Goal: Transaction & Acquisition: Purchase product/service

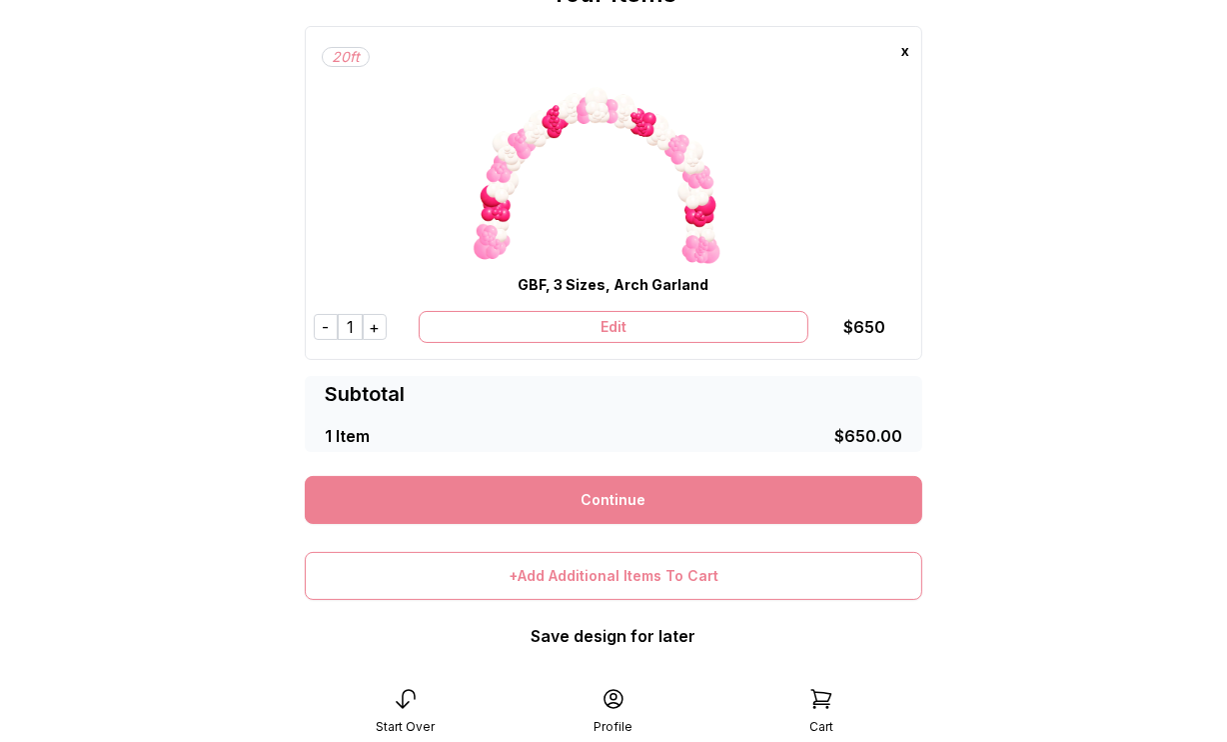
scroll to position [125, 0]
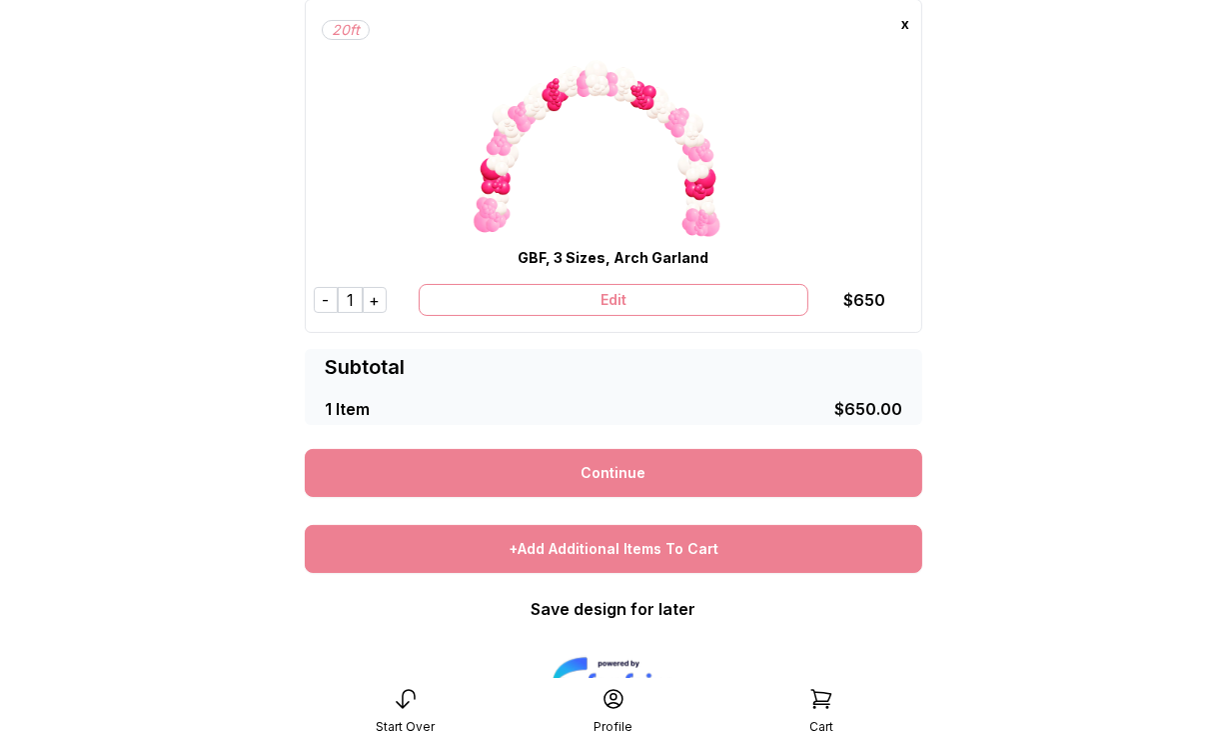
click at [720, 546] on div "+Add Additional Items To Cart" at bounding box center [614, 549] width 618 height 48
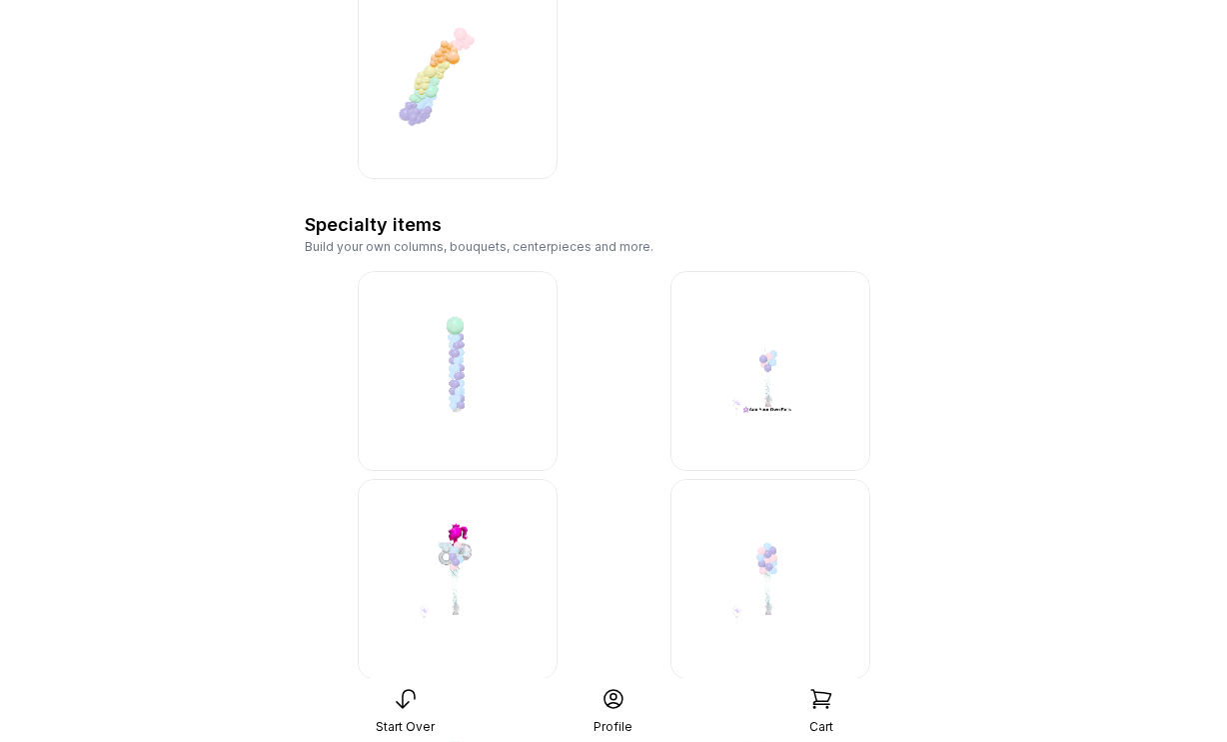
click at [461, 338] on img at bounding box center [458, 371] width 200 height 200
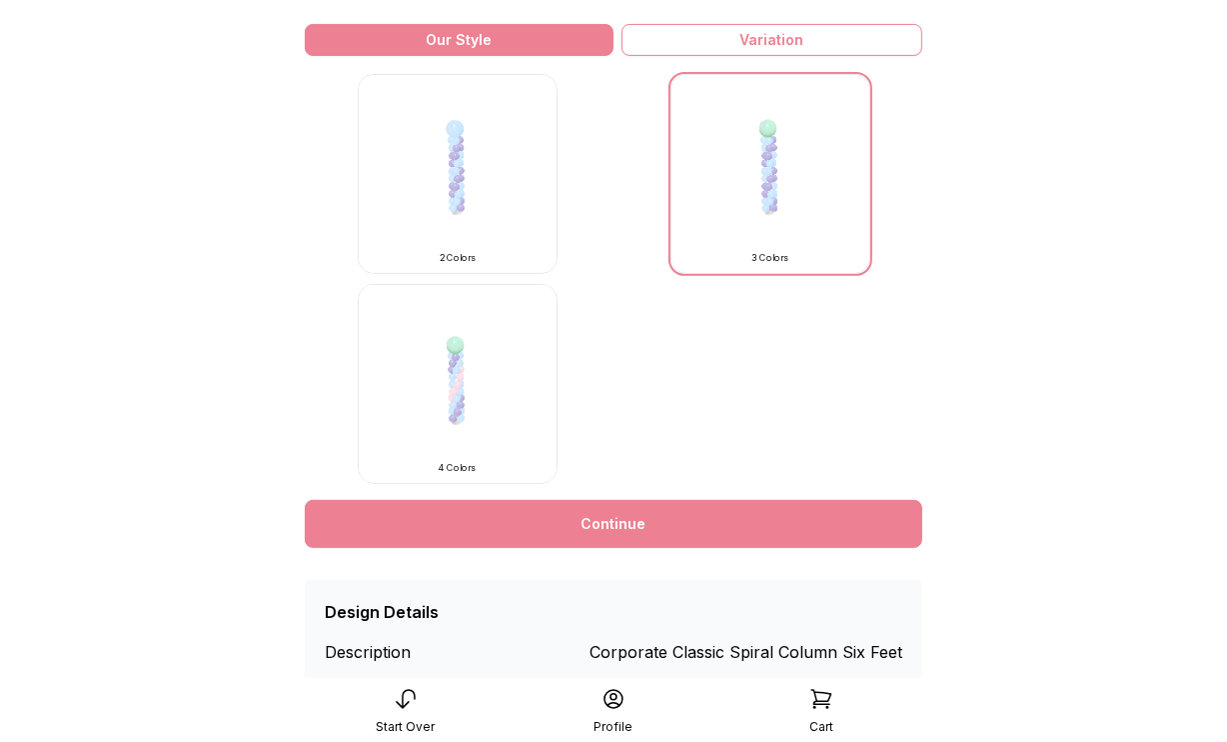
scroll to position [649, 0]
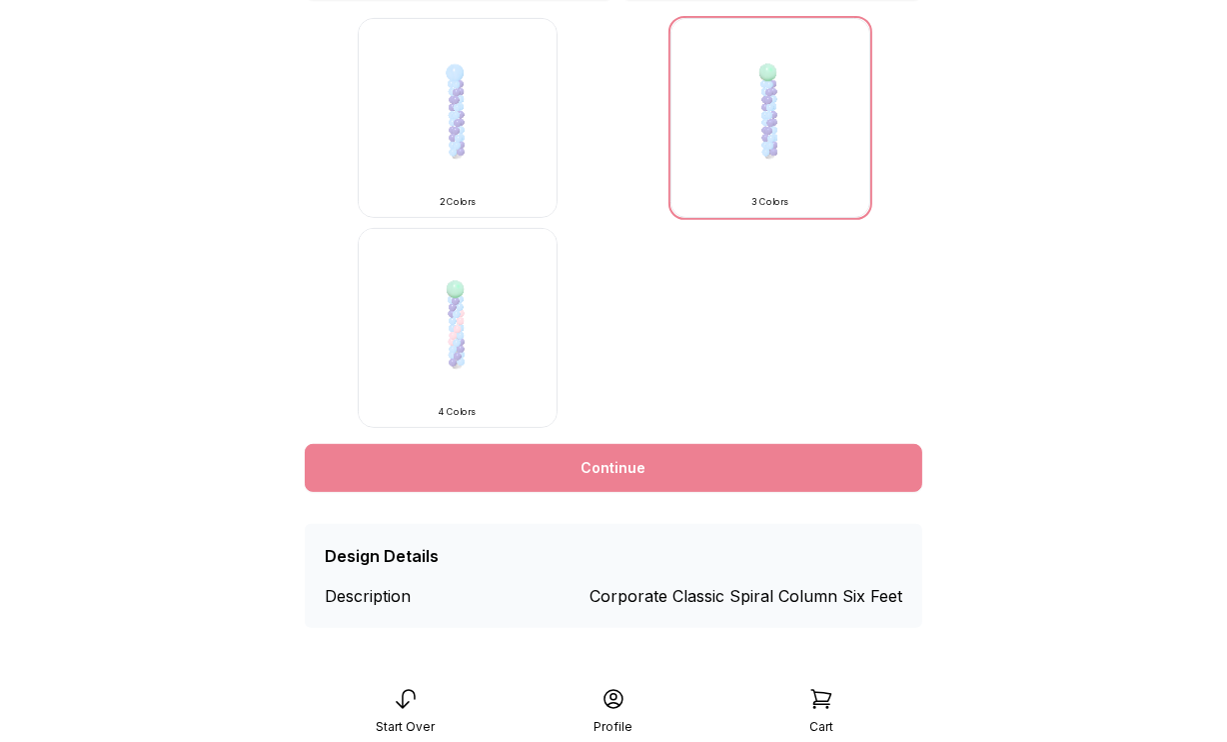
click at [743, 483] on link "Continue" at bounding box center [614, 468] width 618 height 48
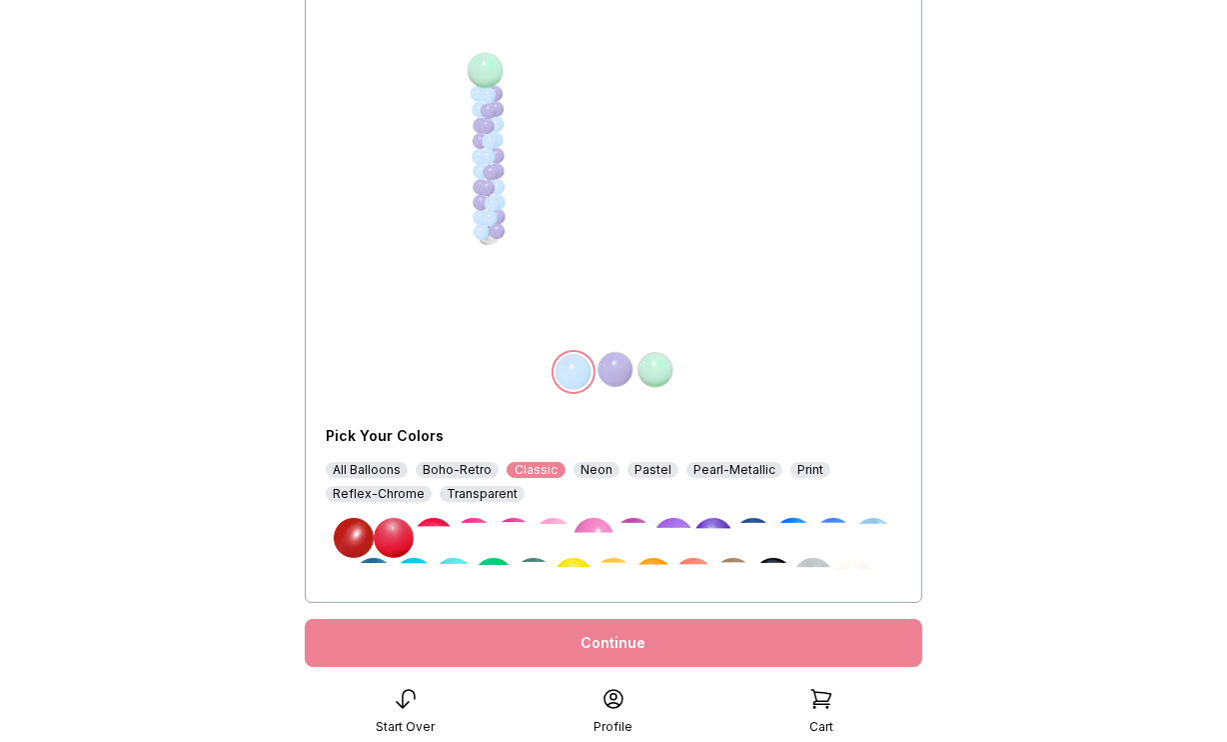
scroll to position [203, 0]
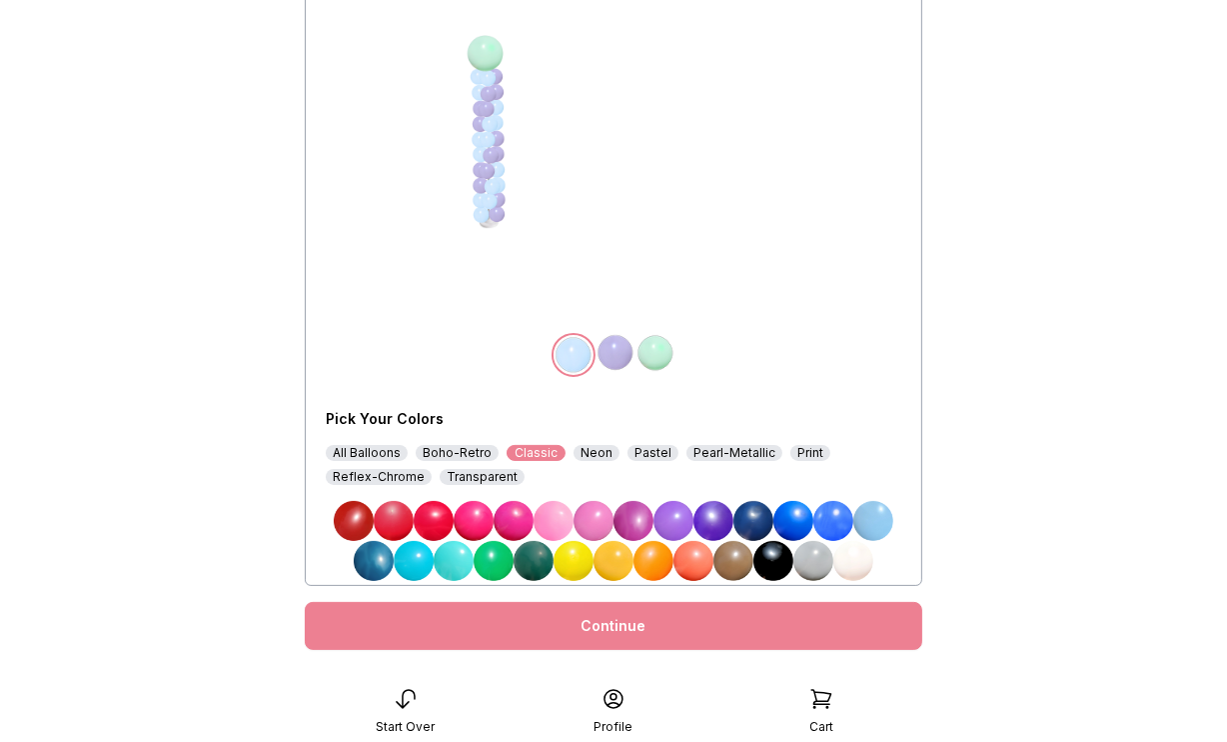
click at [565, 513] on img at bounding box center [554, 521] width 40 height 40
click at [612, 348] on img at bounding box center [616, 353] width 40 height 40
click at [514, 525] on img at bounding box center [514, 521] width 40 height 40
click at [652, 350] on img at bounding box center [656, 353] width 40 height 40
click at [853, 563] on img at bounding box center [854, 561] width 40 height 40
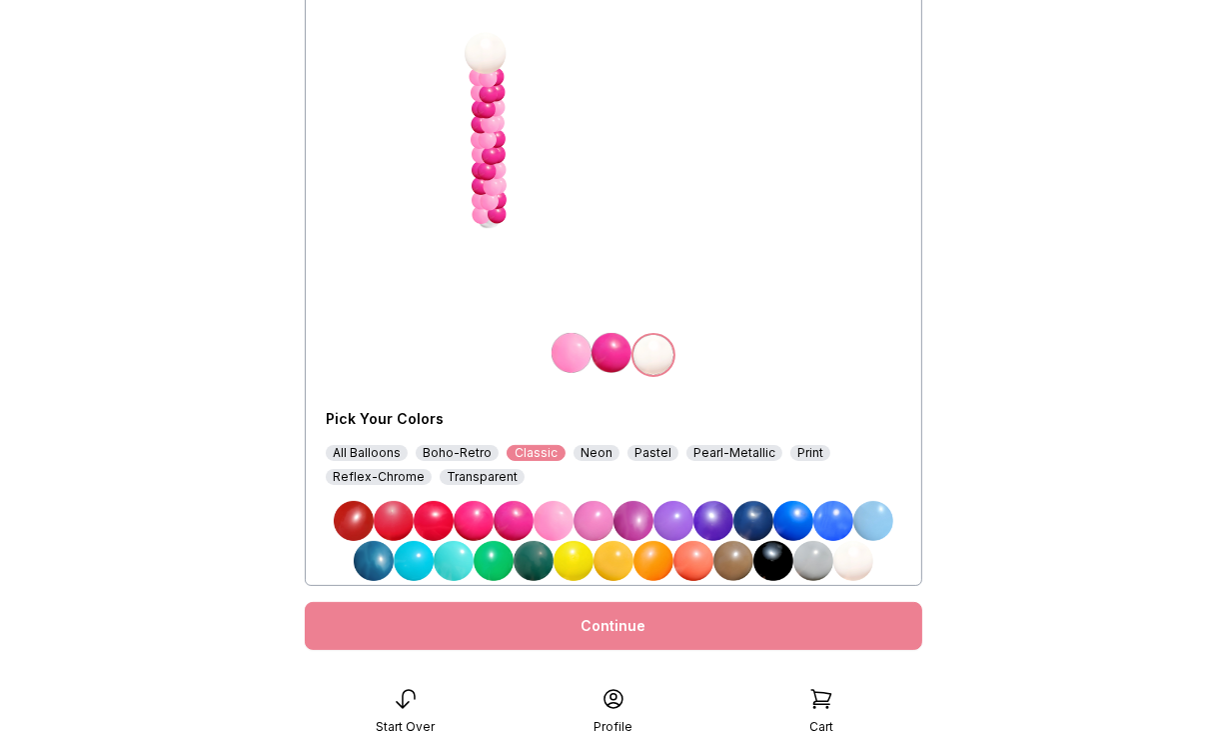
click at [699, 626] on link "Continue" at bounding box center [614, 626] width 618 height 48
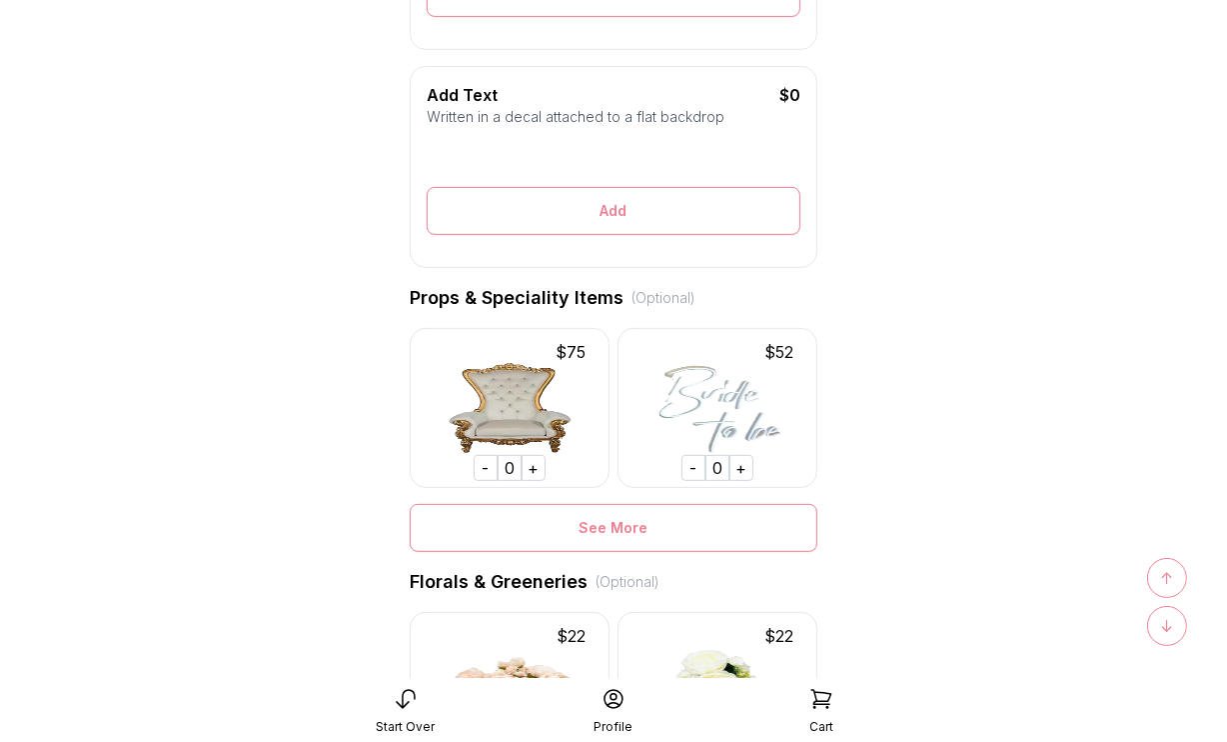
scroll to position [1476, 0]
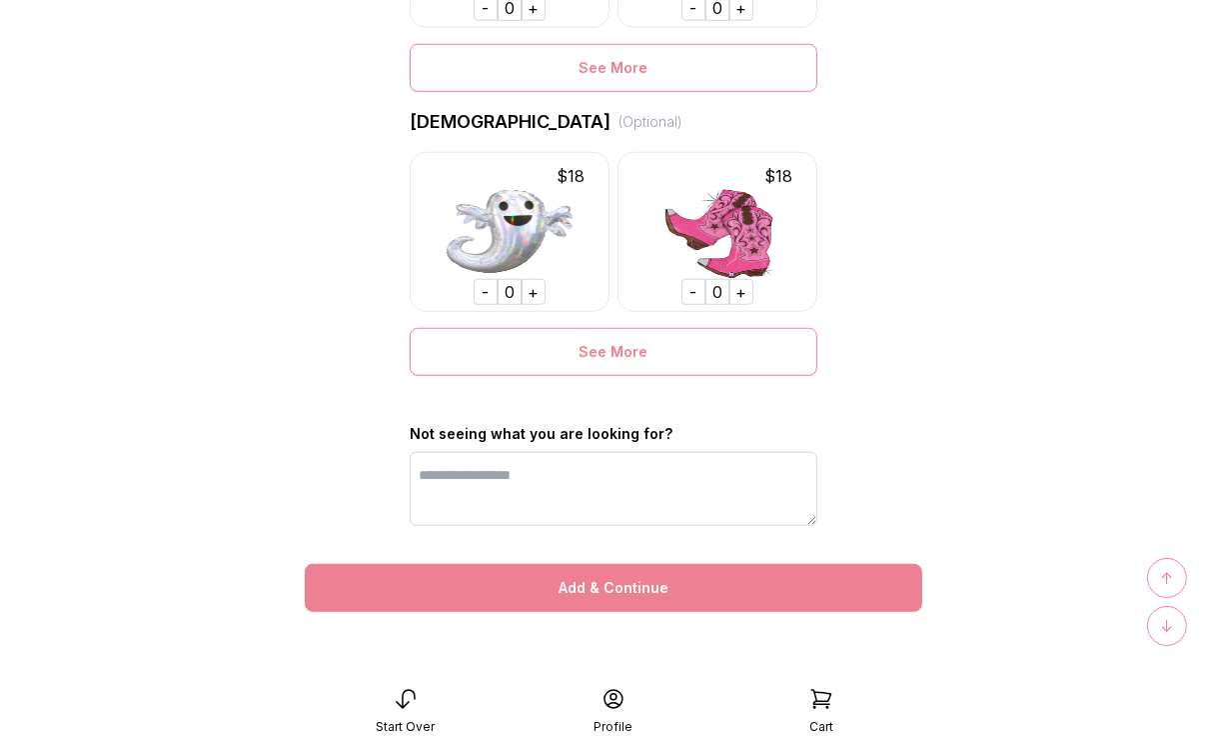
click at [624, 593] on div "Add & Continue" at bounding box center [614, 588] width 618 height 48
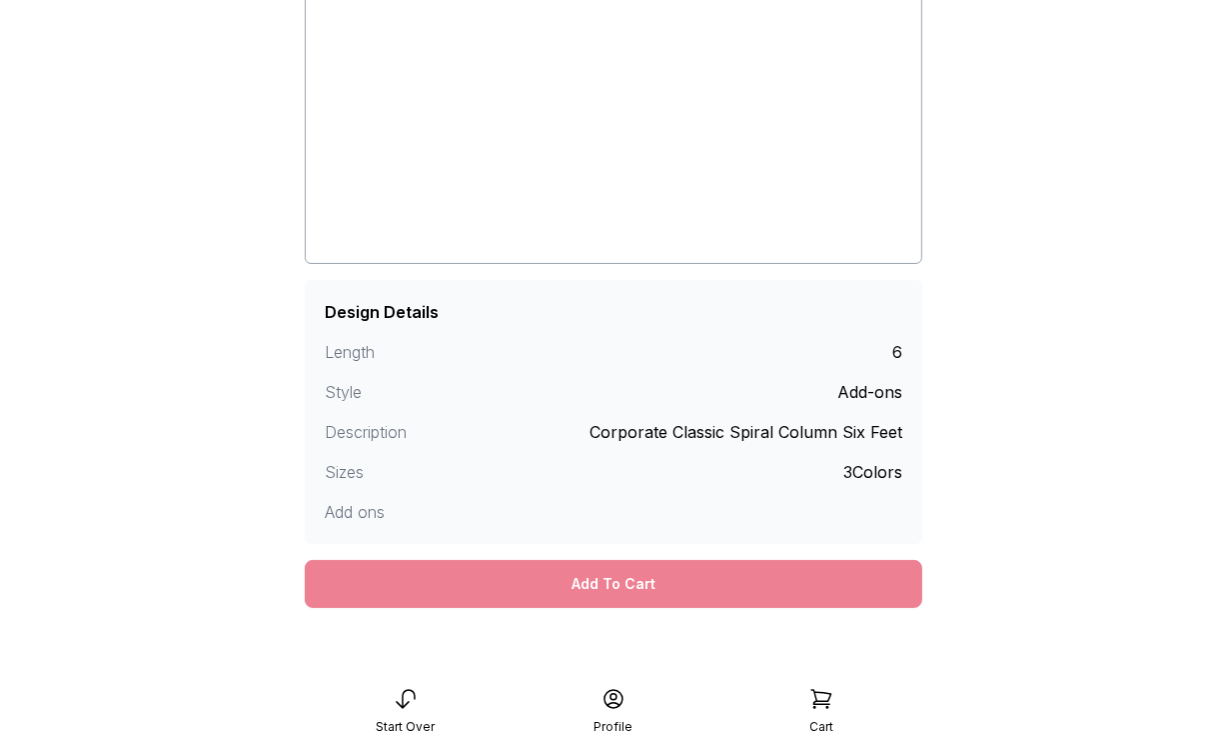
scroll to position [280, 0]
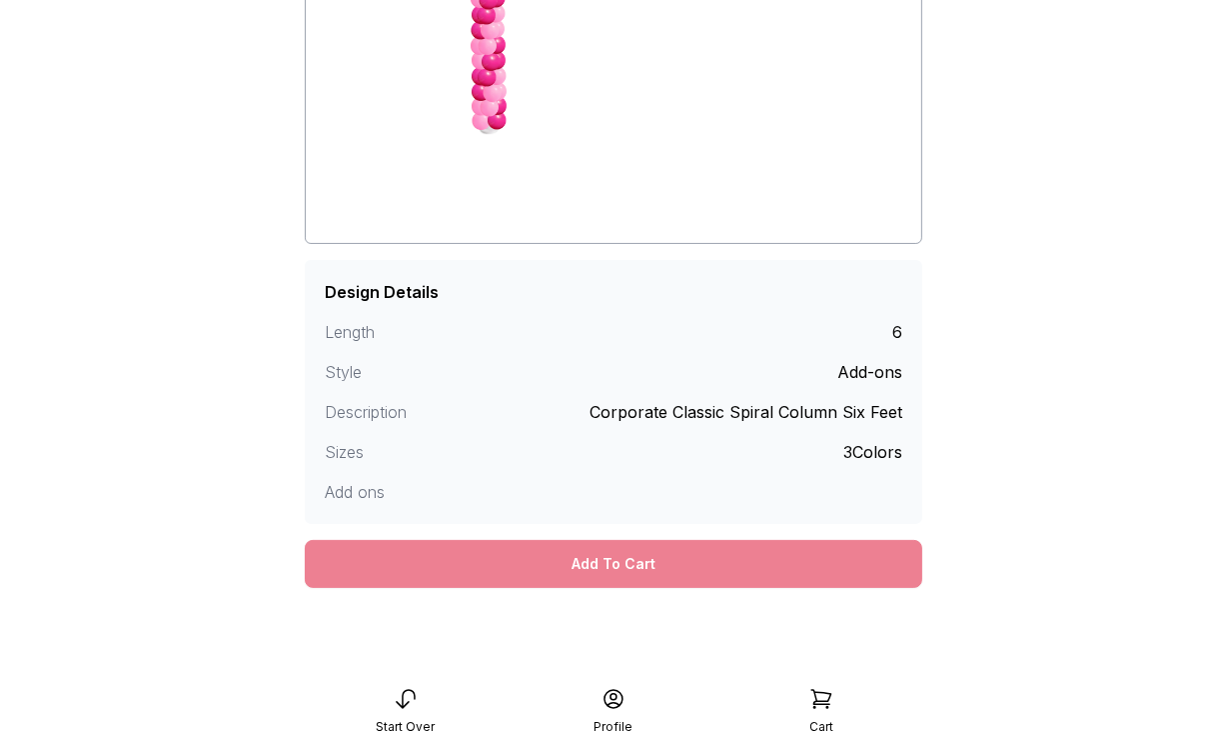
click at [652, 569] on div "Add To Cart" at bounding box center [614, 564] width 618 height 48
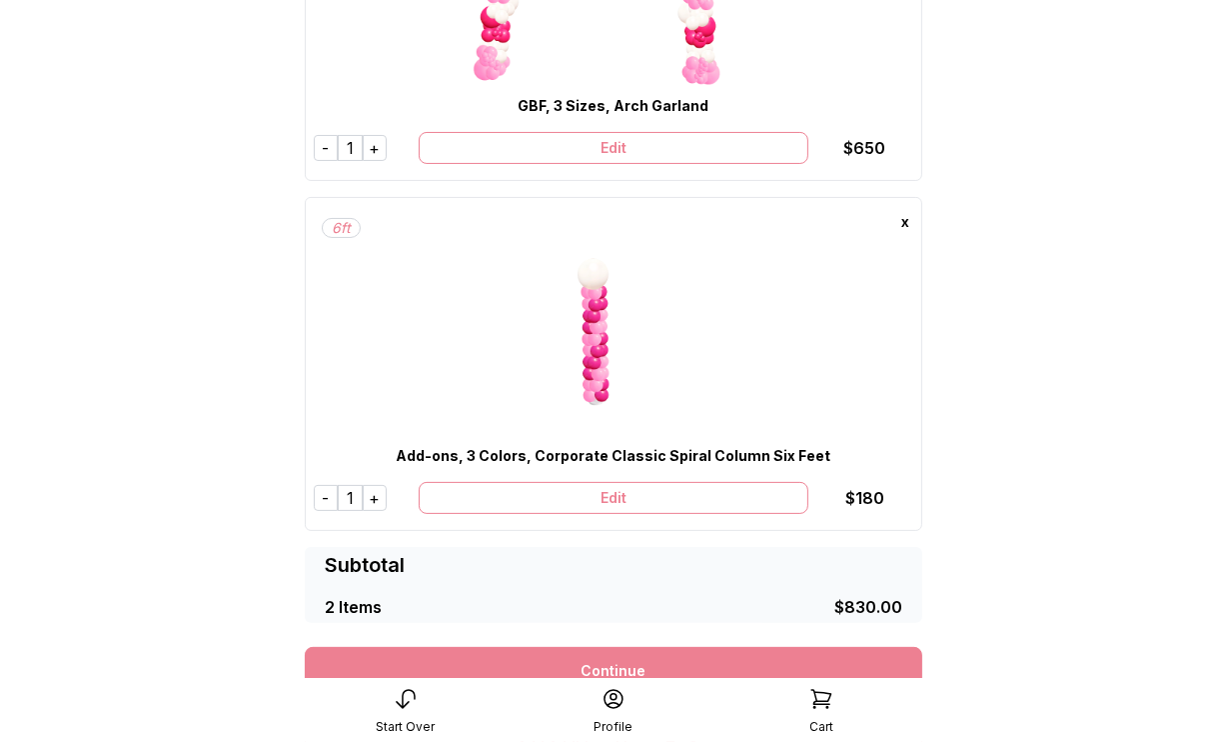
scroll to position [562, 0]
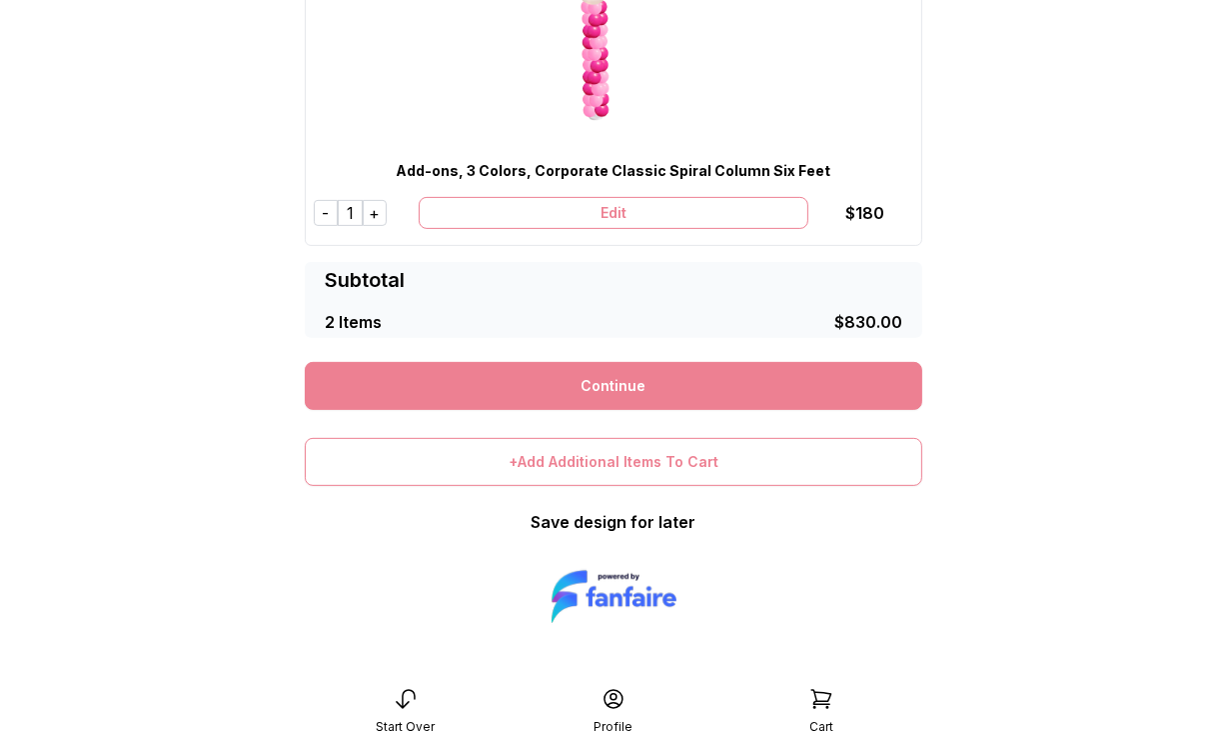
click at [695, 398] on link "Continue" at bounding box center [614, 386] width 618 height 48
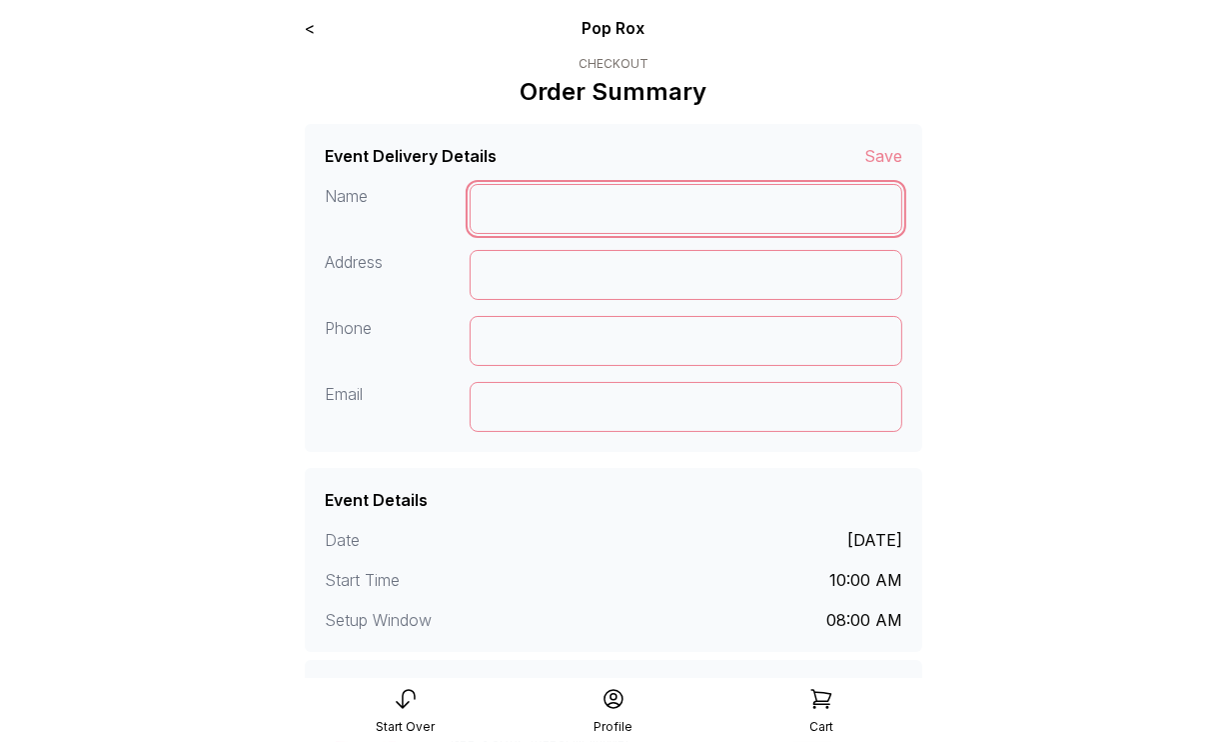
click at [537, 204] on input at bounding box center [687, 209] width 434 height 50
type input "*******"
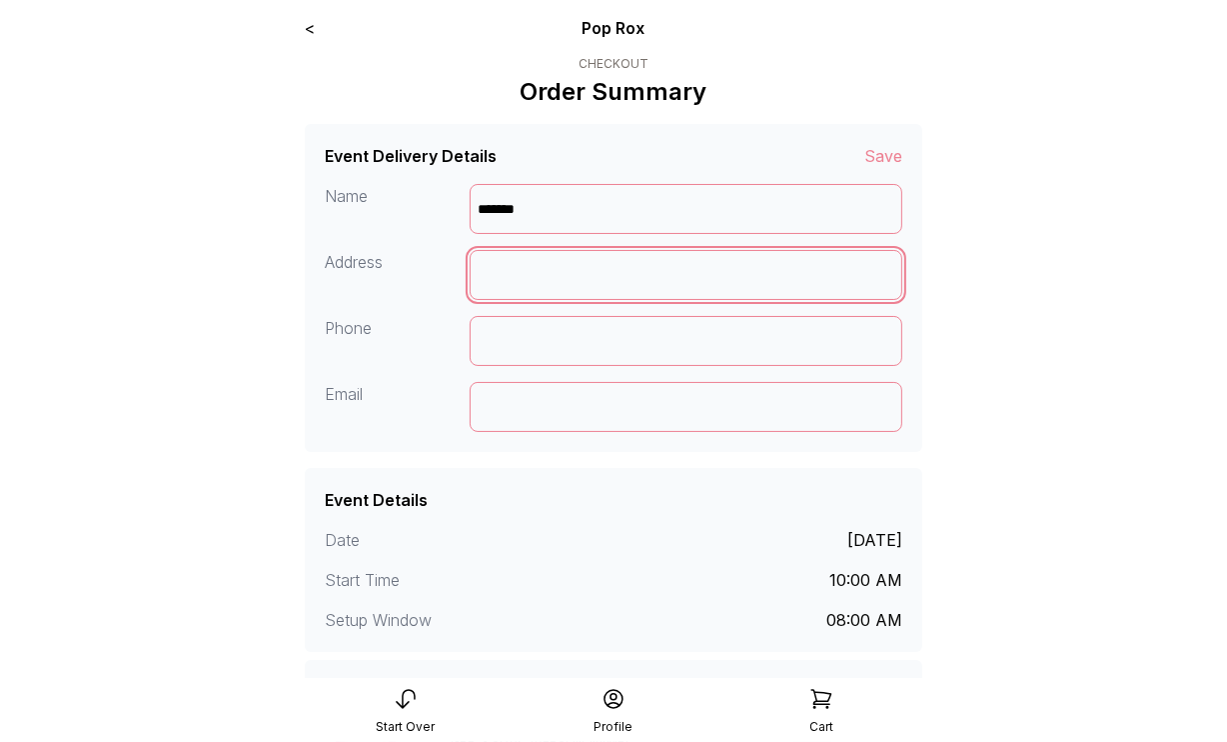
click at [502, 277] on input at bounding box center [687, 275] width 434 height 50
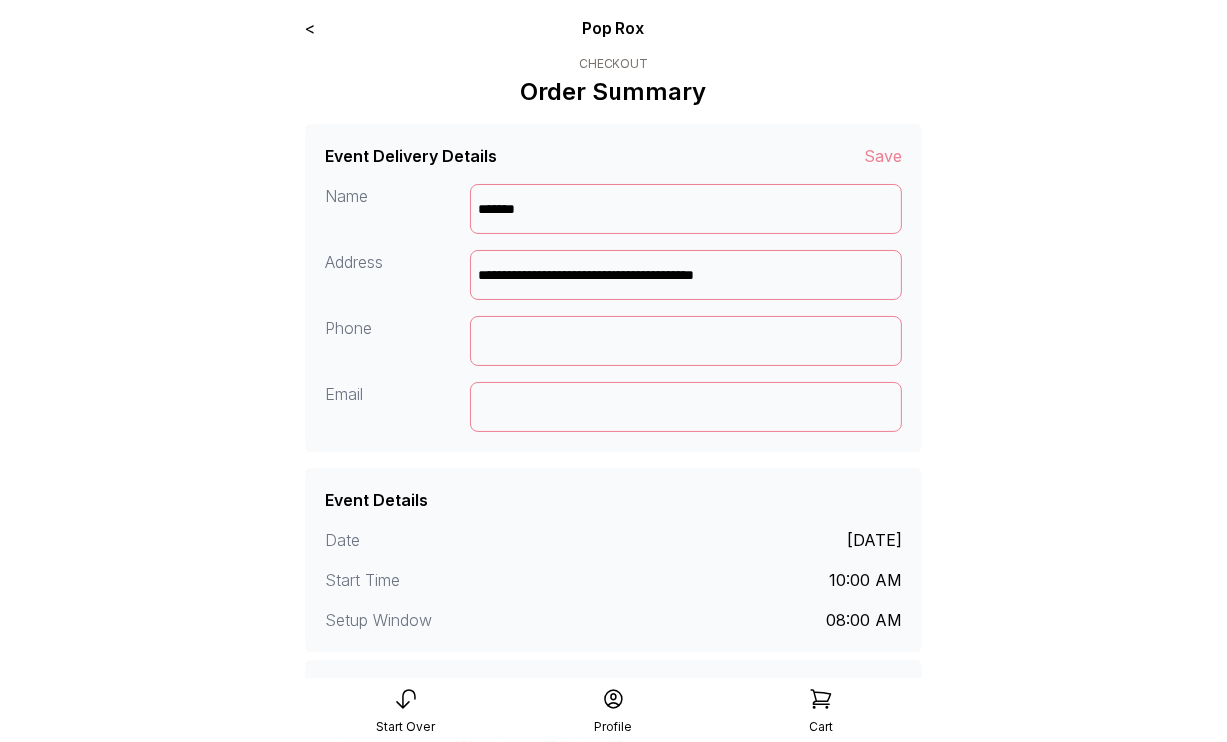
type input "**********"
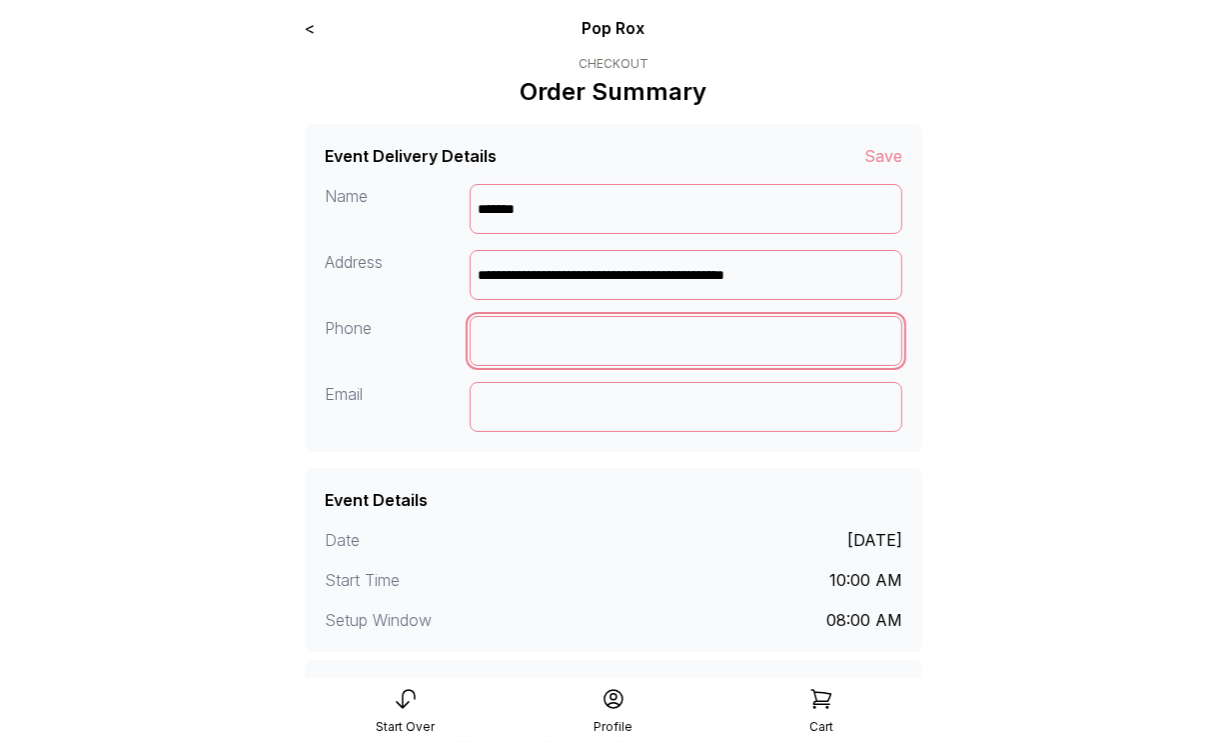
click at [529, 328] on input at bounding box center [687, 341] width 434 height 50
type input "**********"
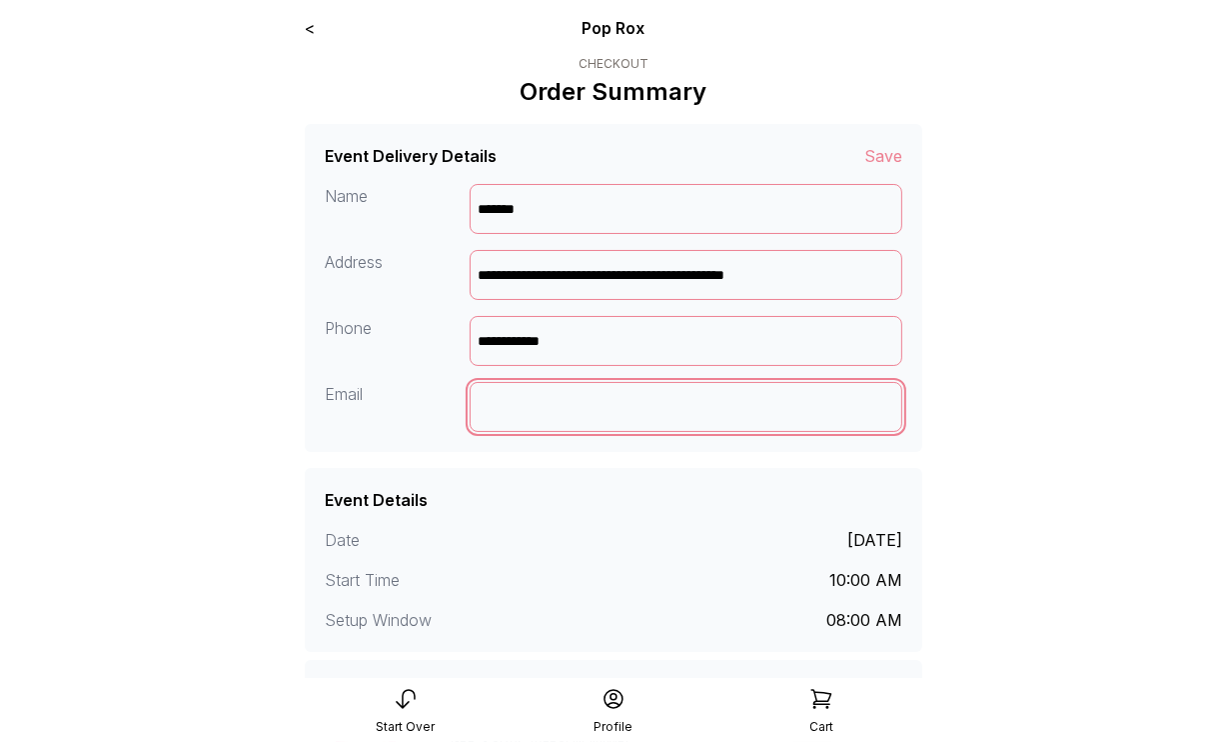
click at [515, 411] on input at bounding box center [687, 407] width 434 height 50
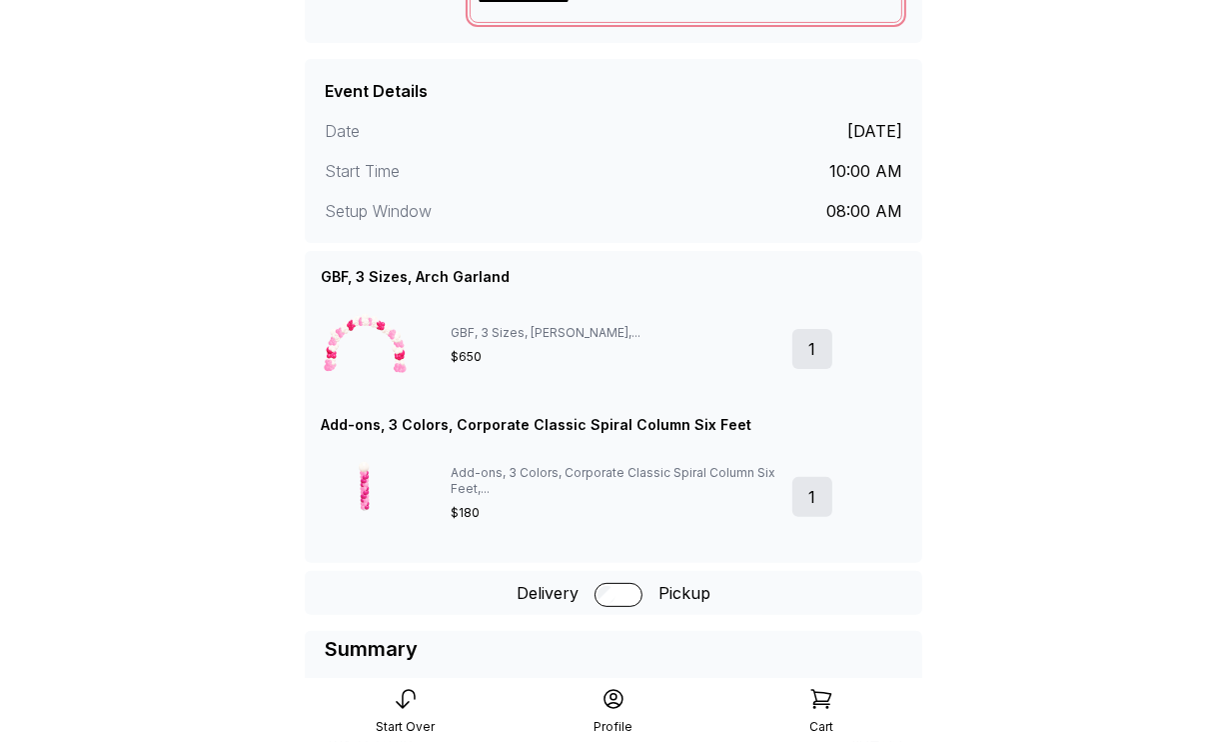
scroll to position [417, 0]
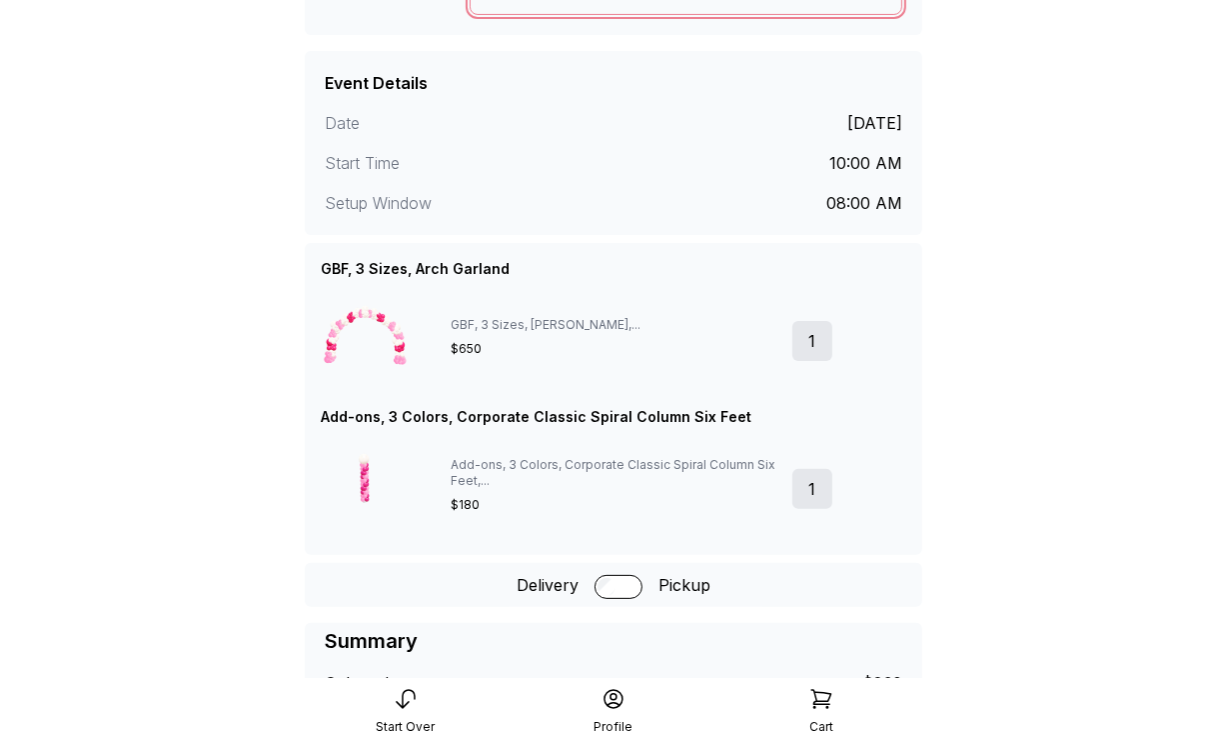
type input "**********"
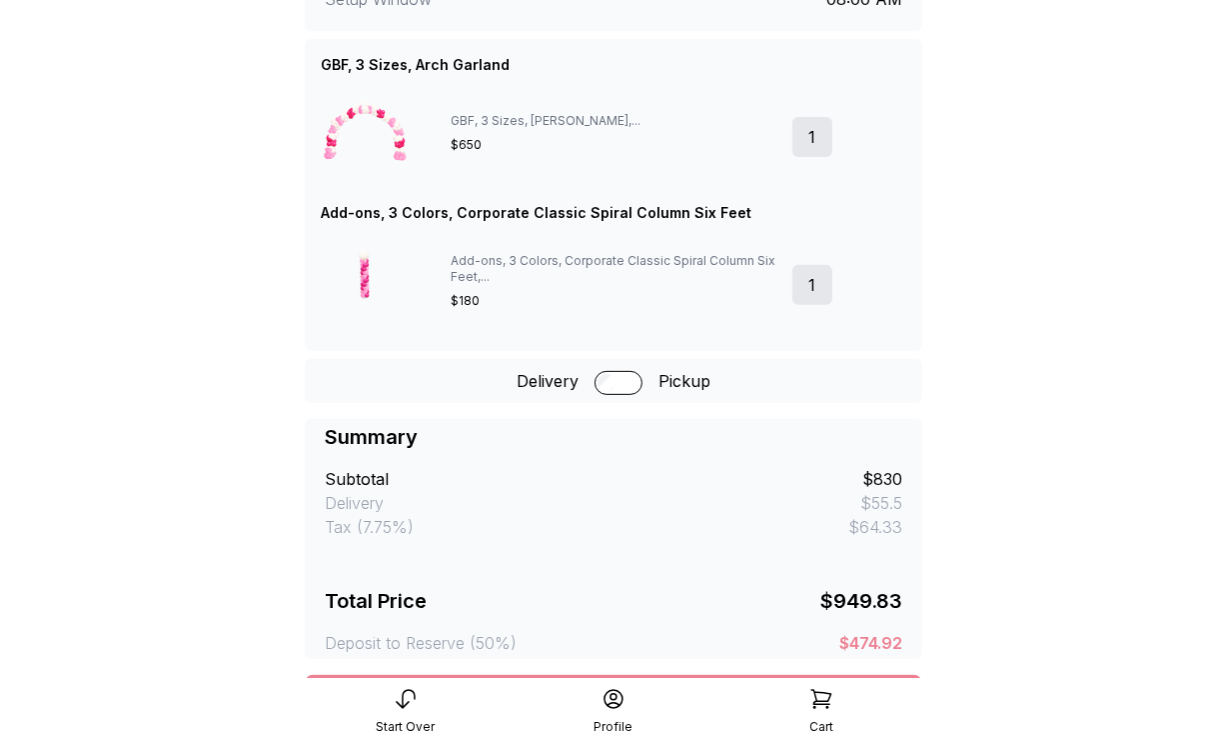
scroll to position [619, 0]
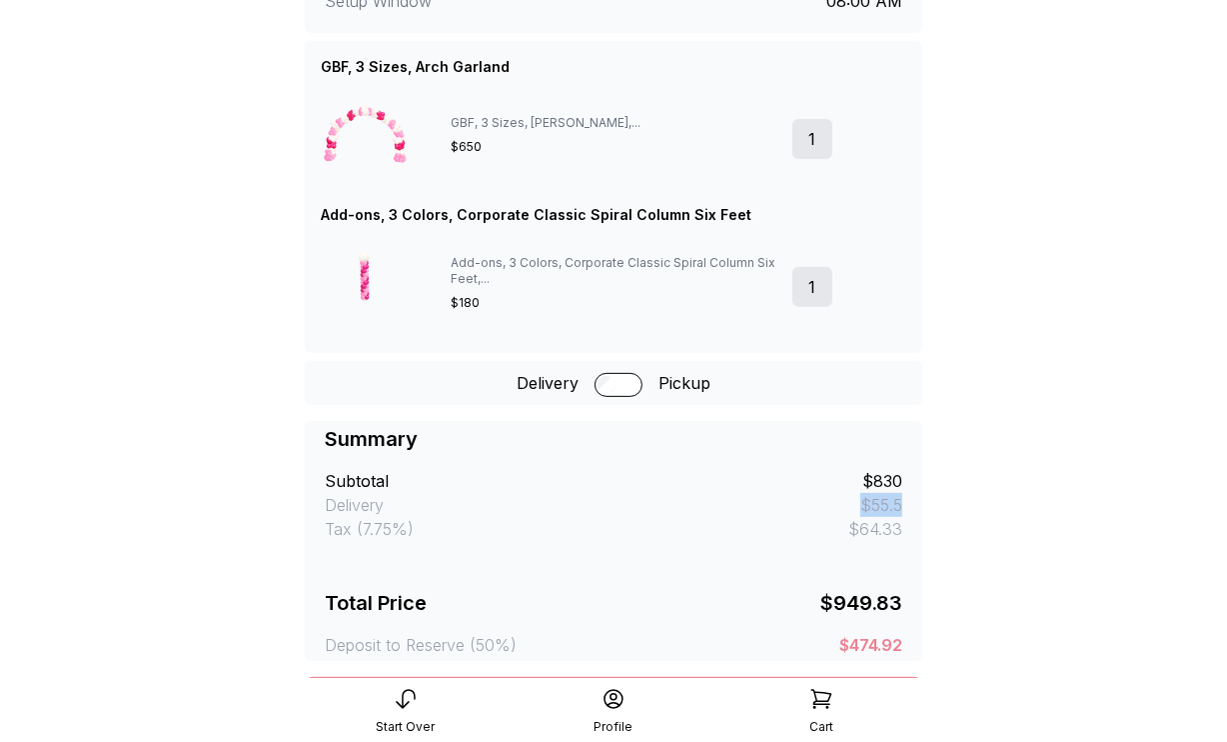
drag, startPoint x: 863, startPoint y: 502, endPoint x: 913, endPoint y: 502, distance: 50.0
click at [913, 502] on div "Summary Subtotal $830 Delivery $55.5 Tax (7.75%) $64.33 Total Price $949.83 Dep…" at bounding box center [614, 541] width 618 height 240
drag, startPoint x: 852, startPoint y: 529, endPoint x: 907, endPoint y: 530, distance: 55.0
click at [907, 530] on div "Summary Subtotal $830 Delivery $55.5 Tax (7.75%) $64.33 Total Price $949.83 Dep…" at bounding box center [614, 541] width 618 height 240
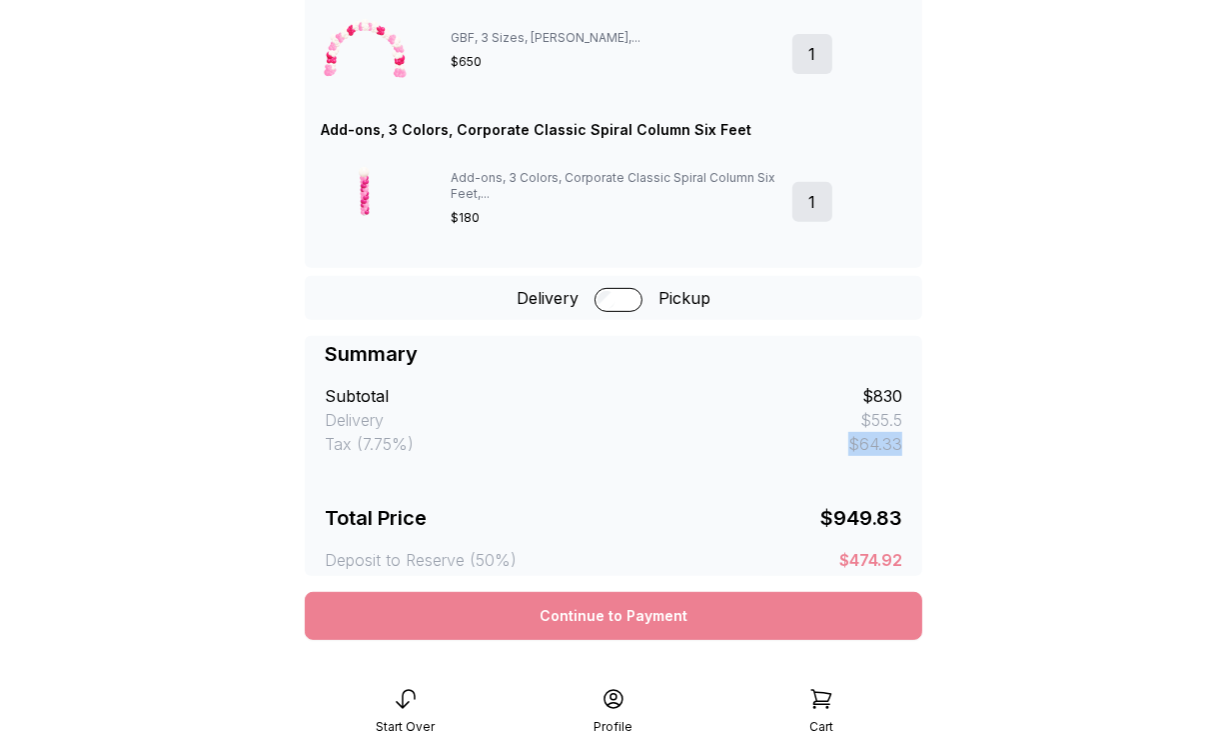
scroll to position [730, 0]
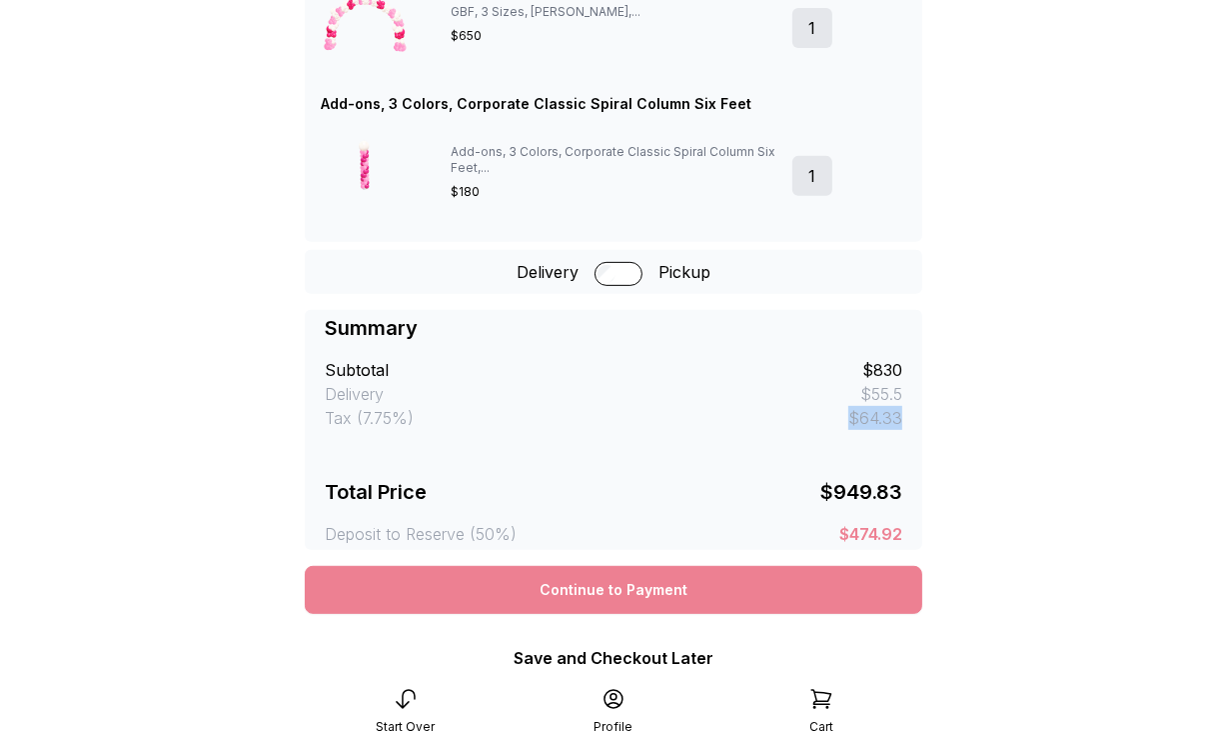
click at [639, 591] on div "Continue to Payment" at bounding box center [614, 590] width 618 height 48
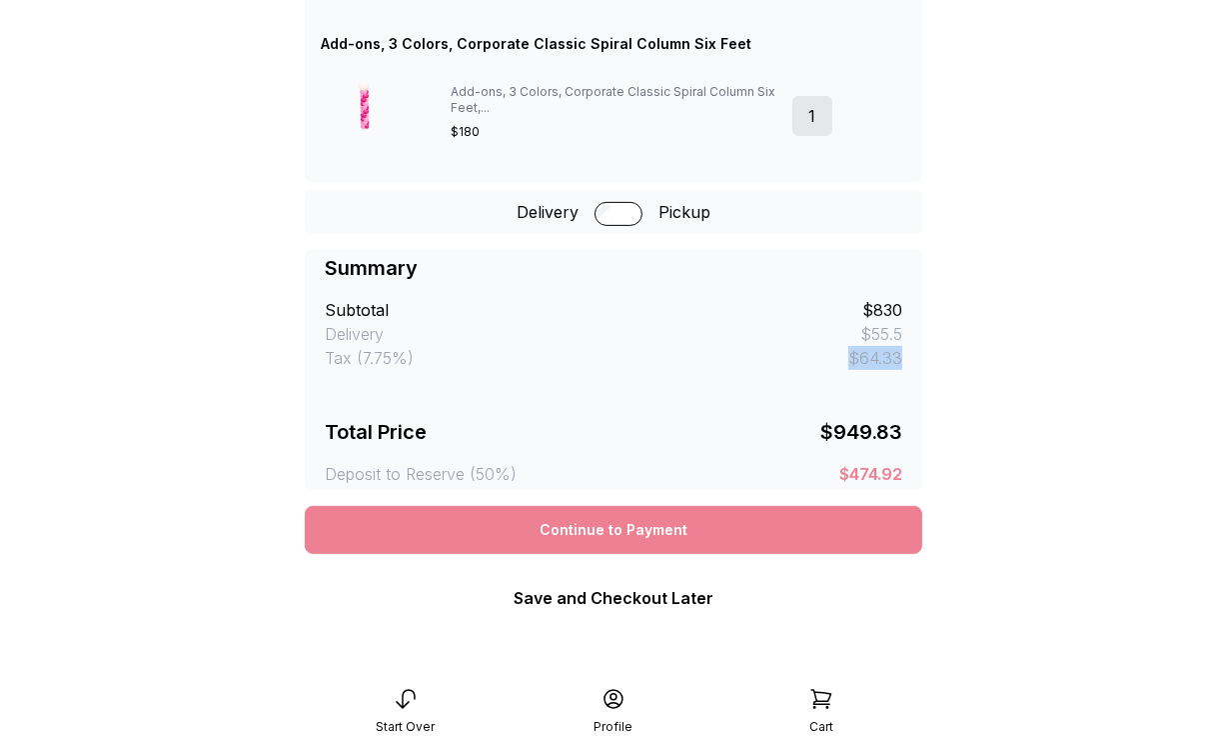
scroll to position [626, 0]
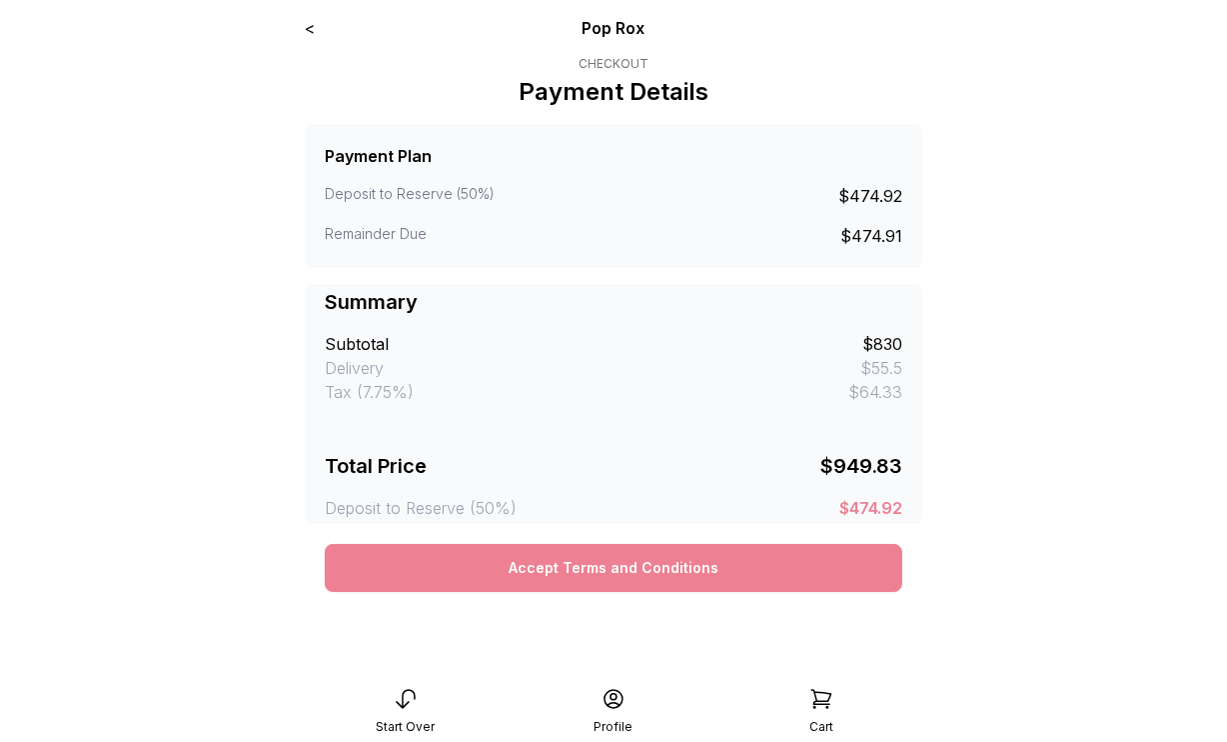
click at [613, 562] on button "Accept Terms and Conditions" at bounding box center [614, 568] width 578 height 48
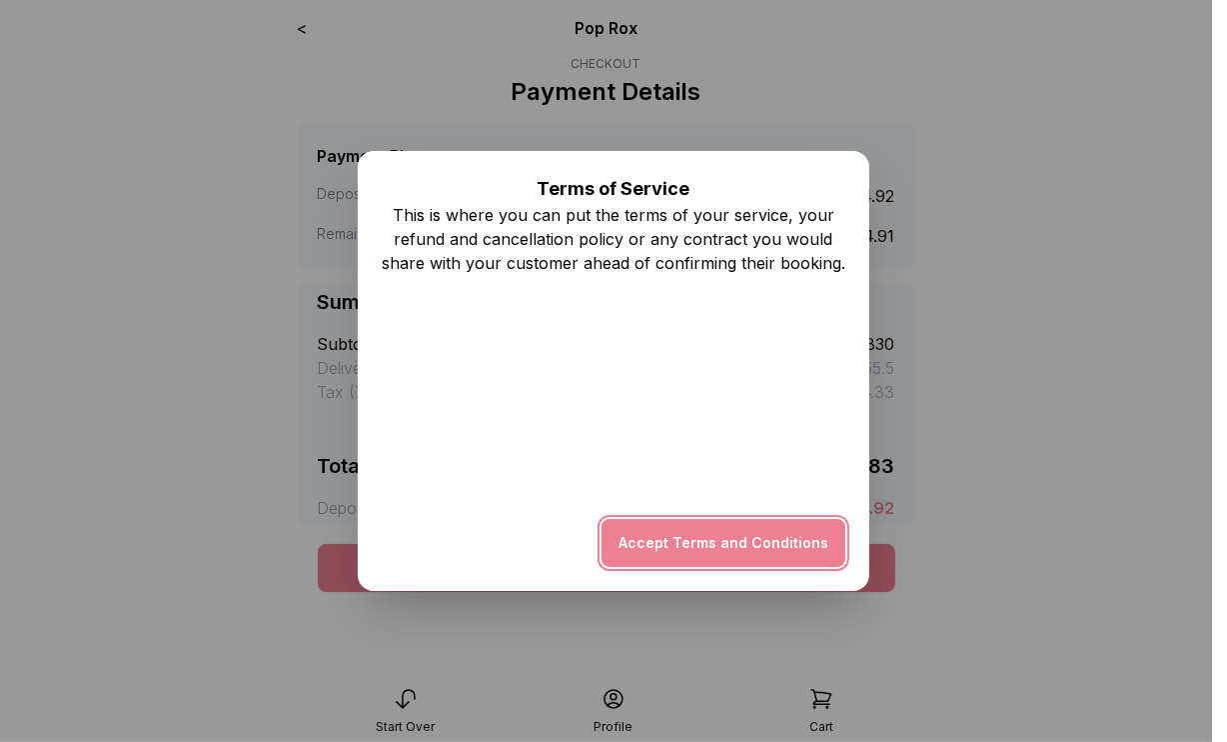
click at [712, 544] on button "Accept Terms and Conditions" at bounding box center [724, 543] width 244 height 48
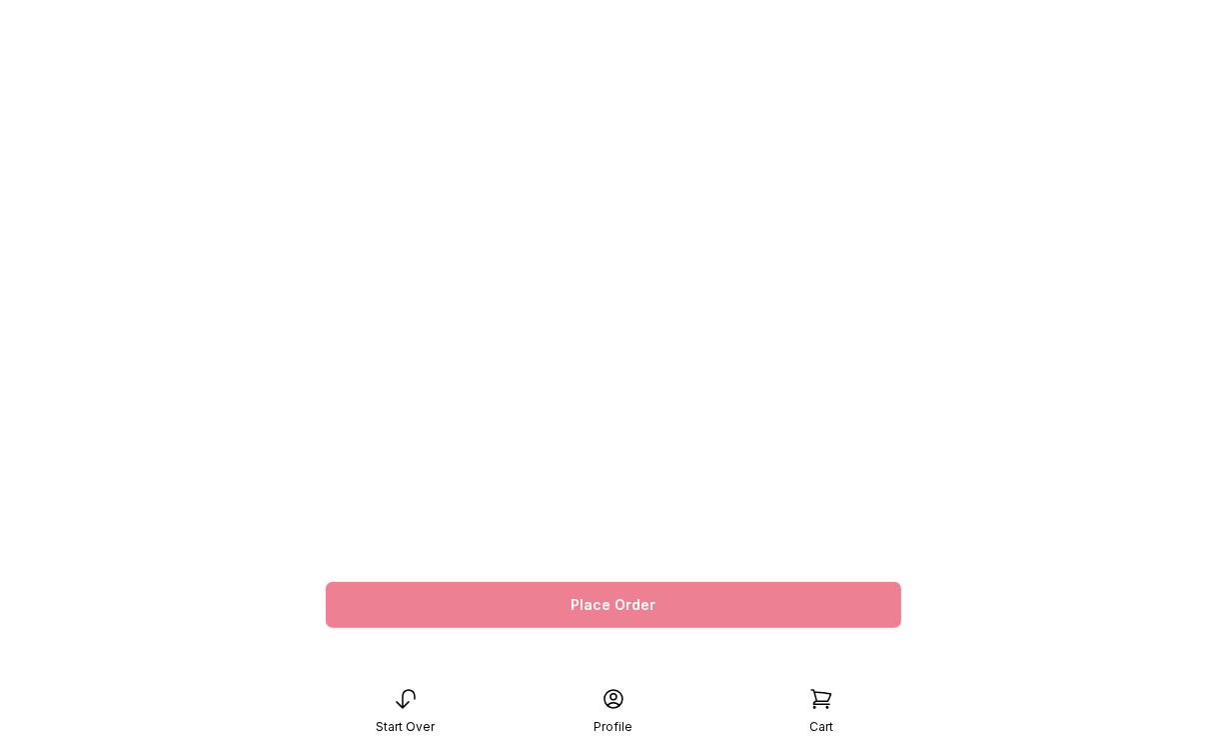
scroll to position [633, 0]
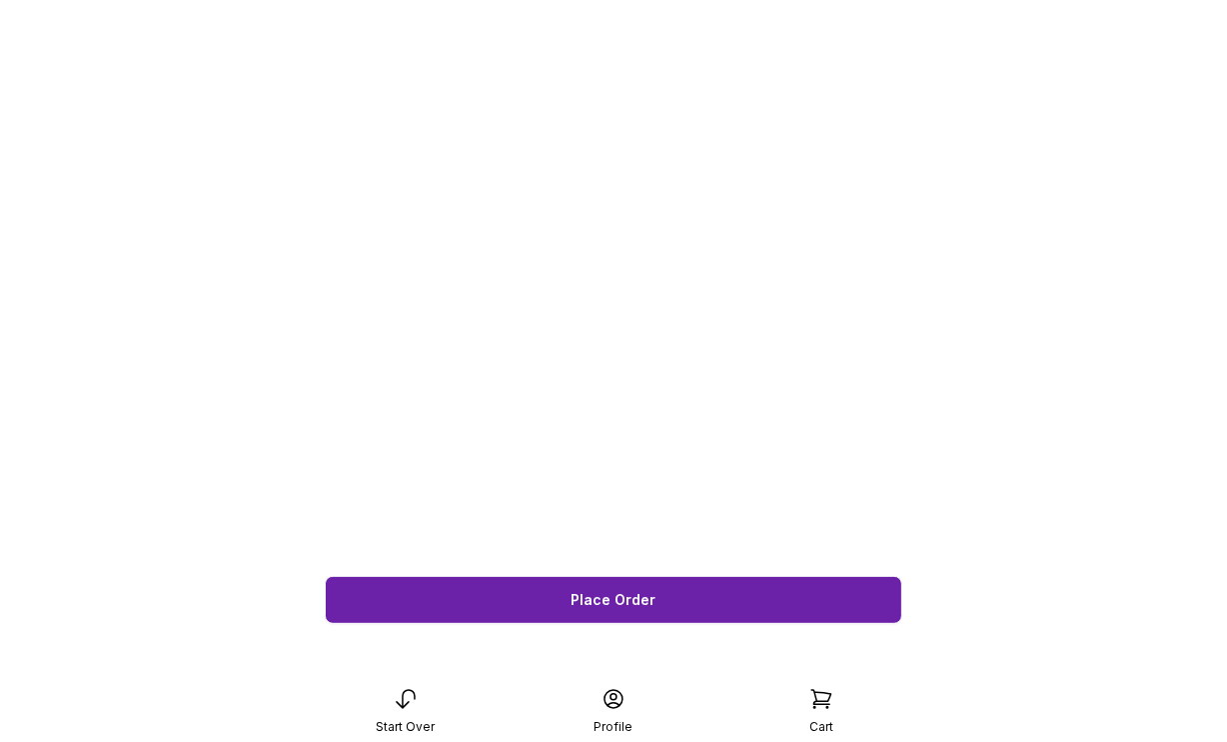
click at [638, 595] on span "Place Order" at bounding box center [614, 600] width 85 height 14
